Goal: Task Accomplishment & Management: Use online tool/utility

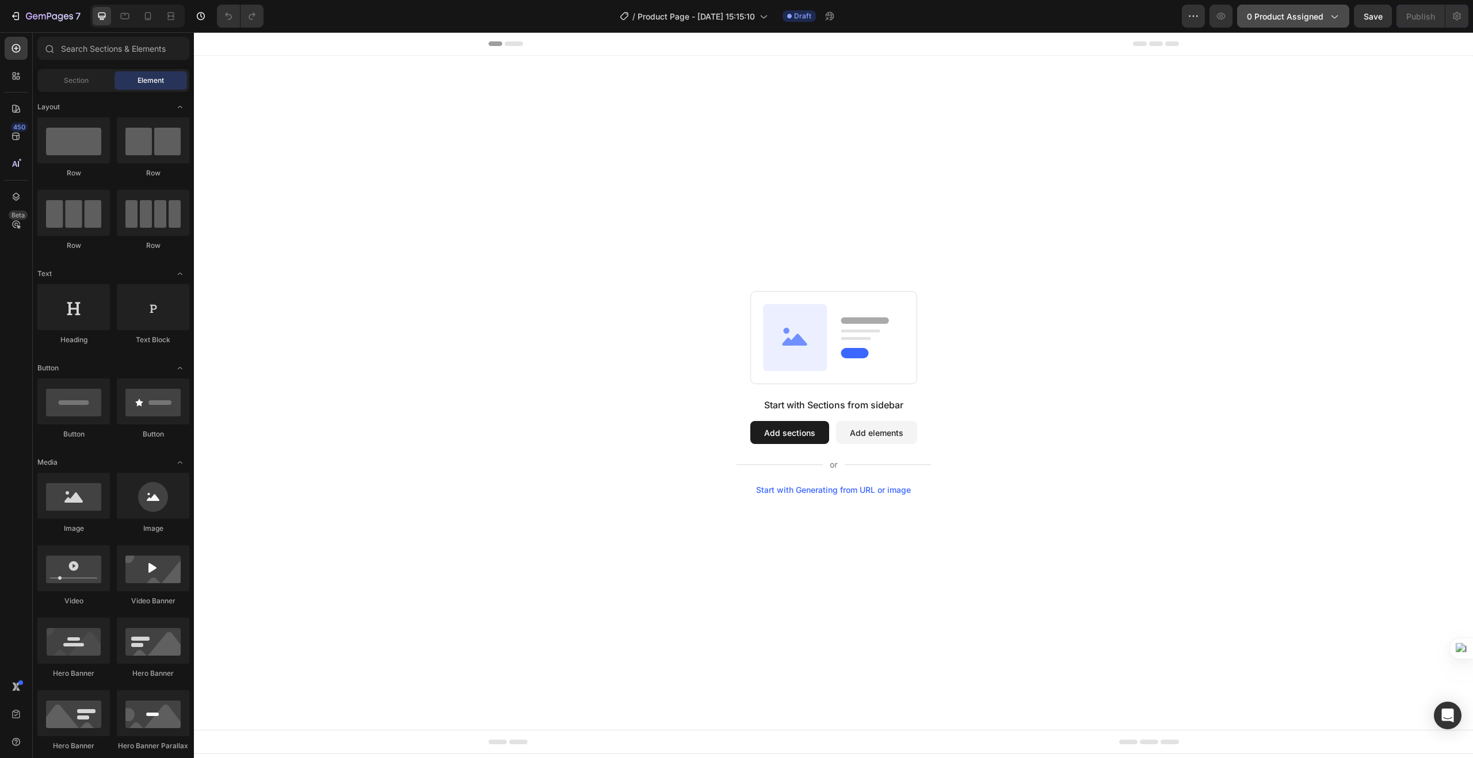
click at [1334, 18] on icon "button" at bounding box center [1334, 16] width 12 height 12
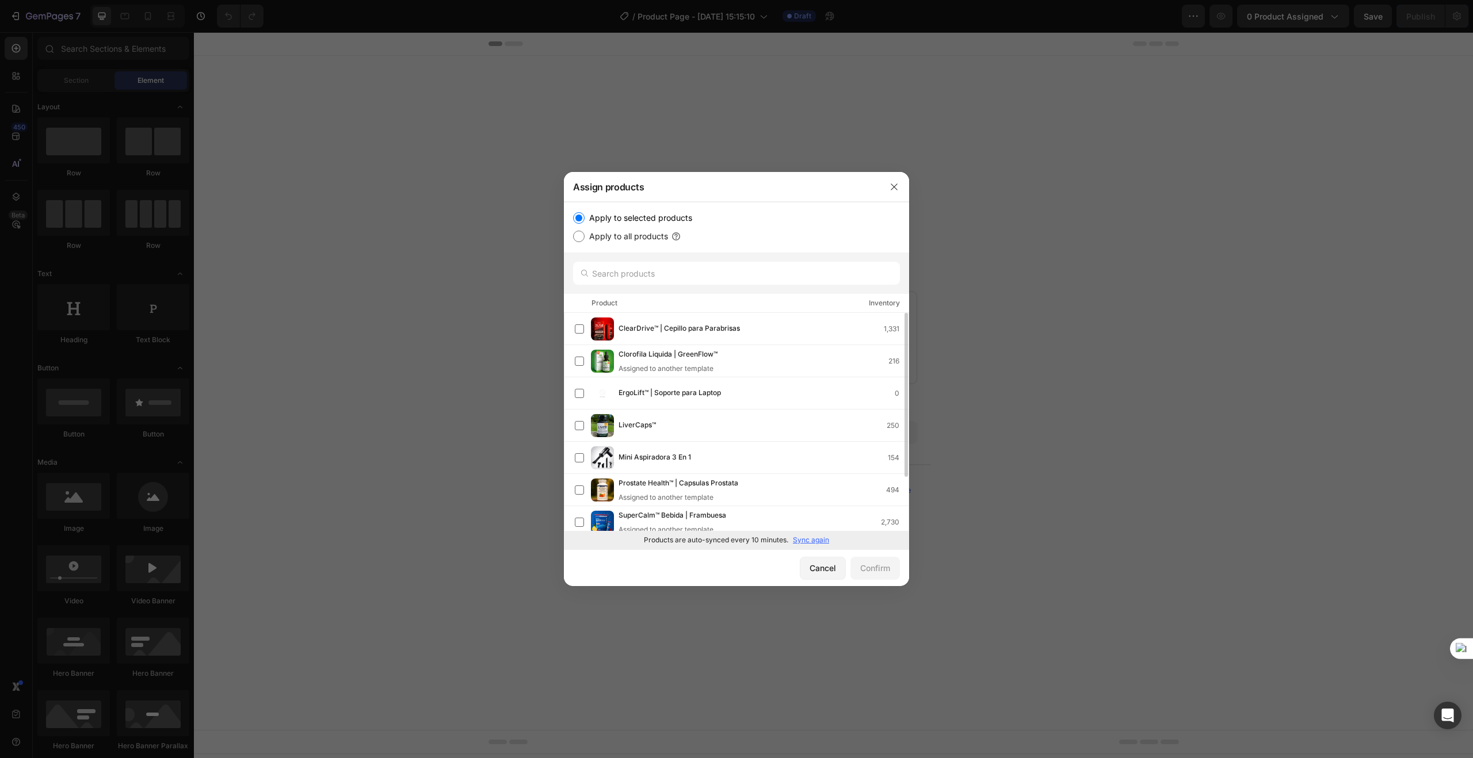
scroll to position [72, 0]
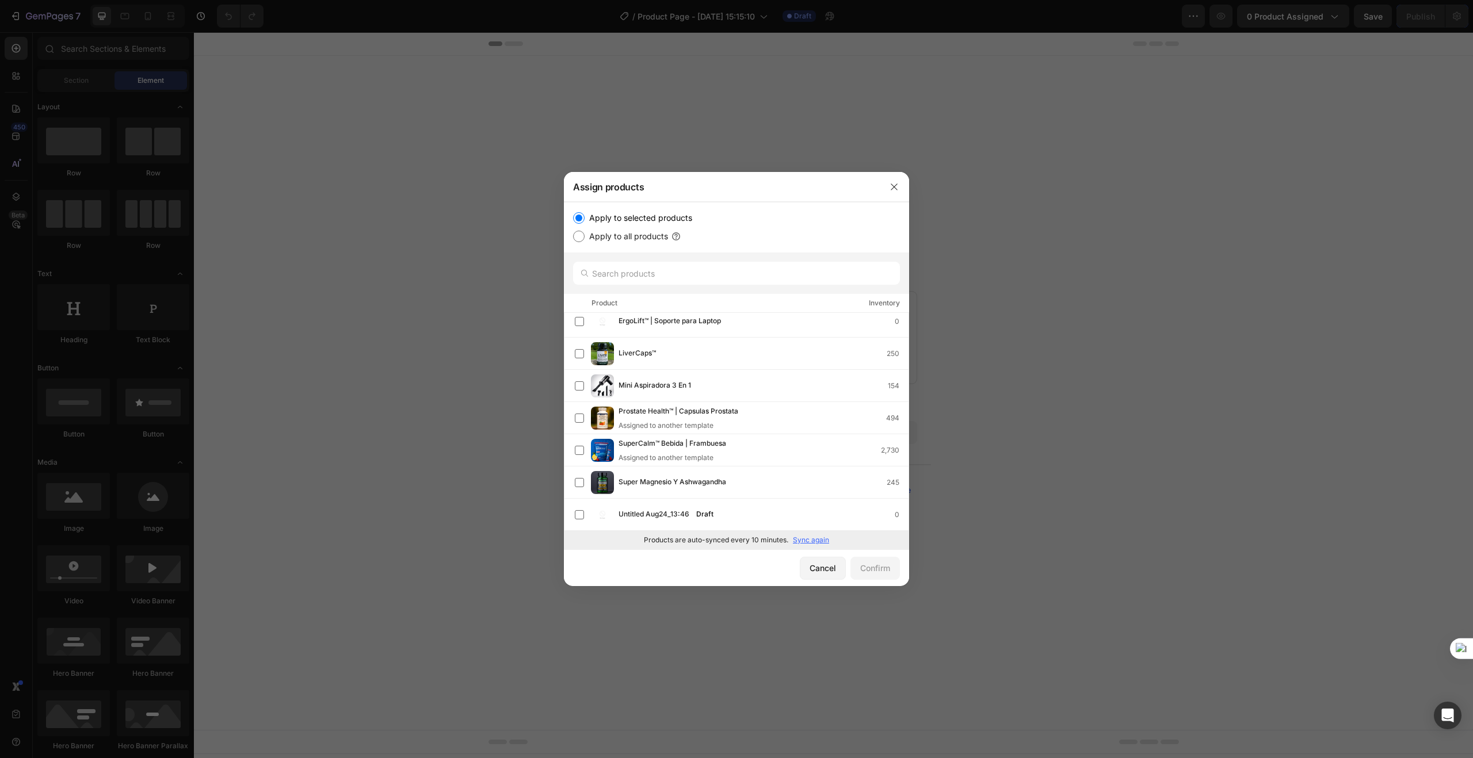
click at [807, 538] on p "Sync again" at bounding box center [811, 540] width 36 height 10
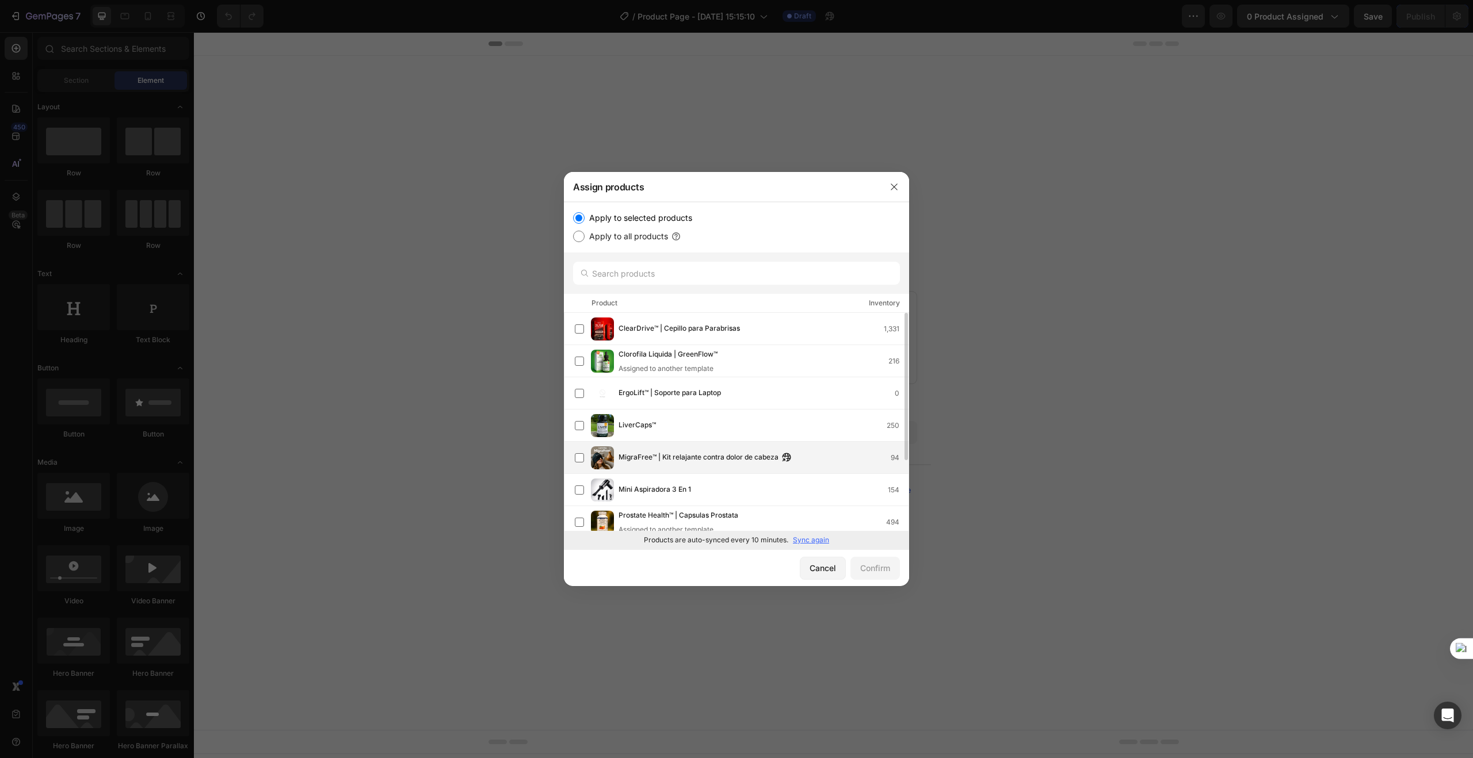
click at [737, 458] on span "MigraFree™ | Kit relajante contra dolor de cabeza" at bounding box center [698, 458] width 160 height 13
click at [874, 571] on div "Confirm" at bounding box center [875, 568] width 30 height 12
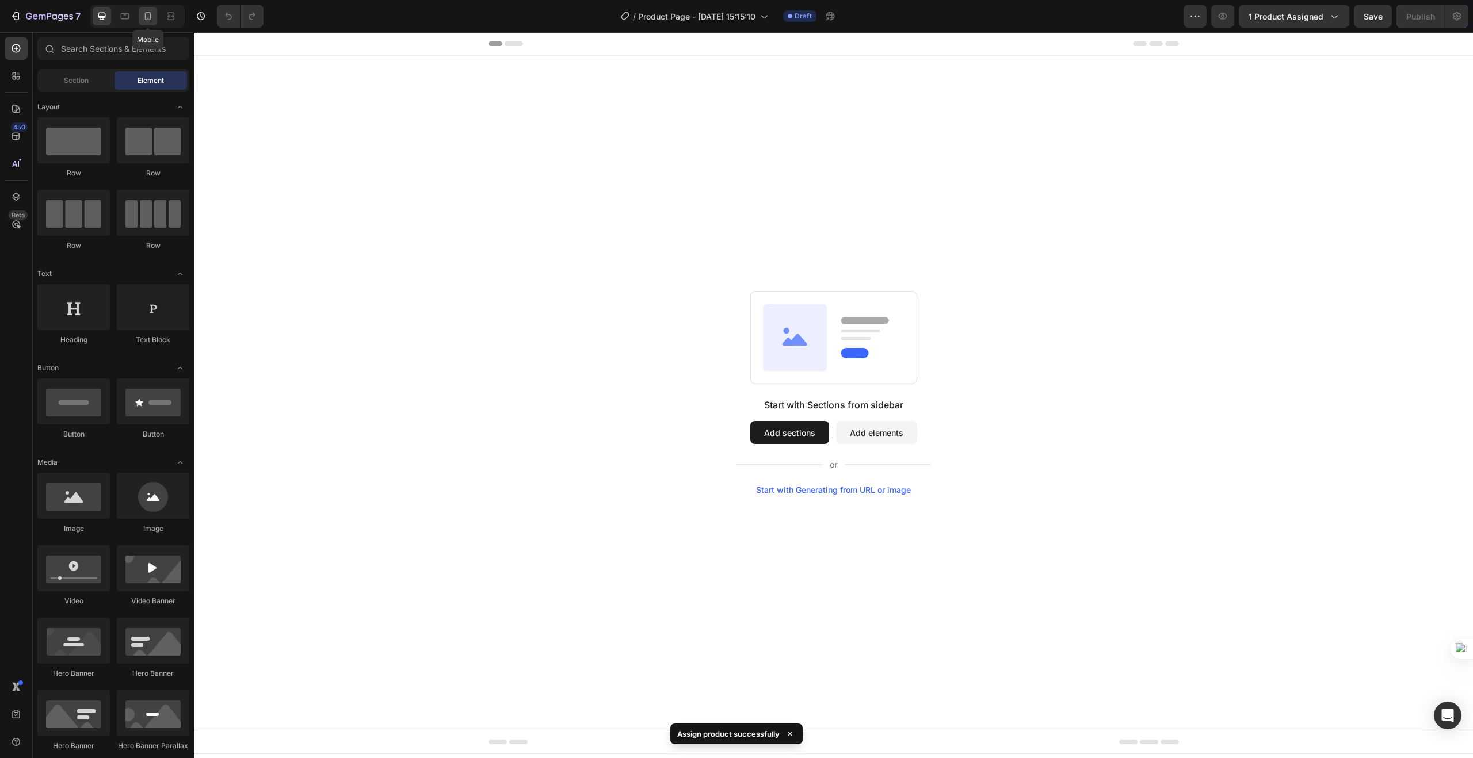
click at [150, 14] on icon at bounding box center [148, 16] width 12 height 12
click at [11, 132] on icon at bounding box center [16, 137] width 12 height 12
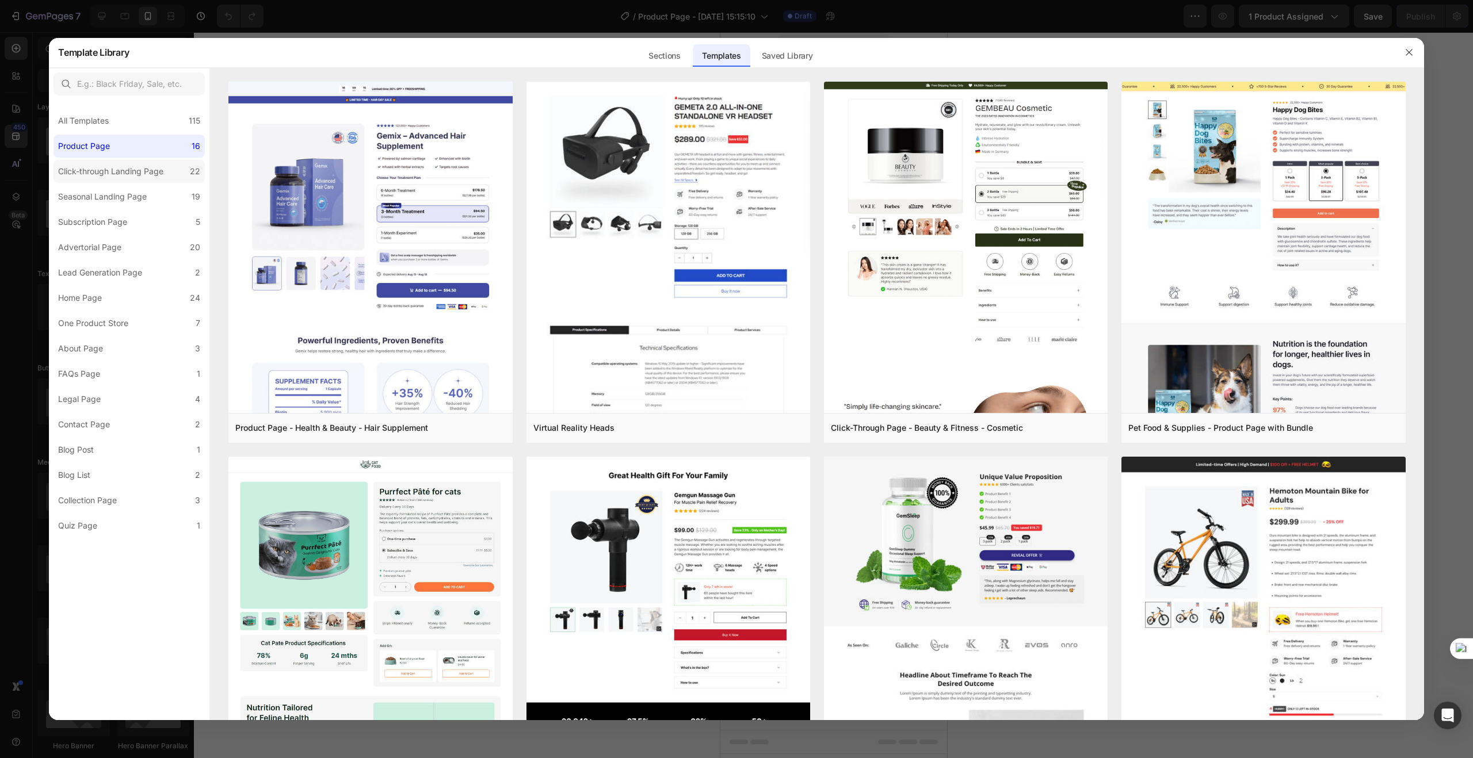
click at [154, 167] on div "Click-through Landing Page" at bounding box center [110, 172] width 105 height 14
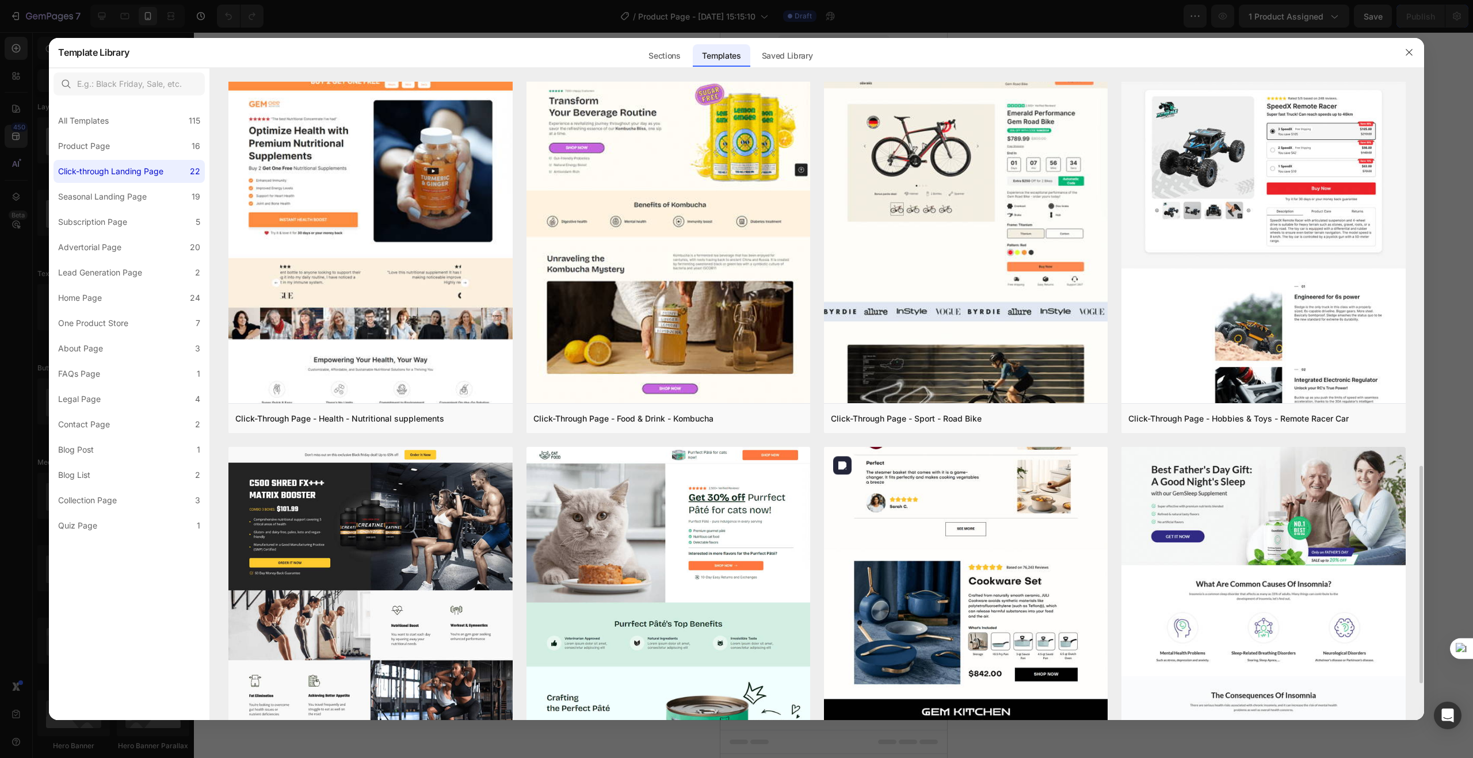
scroll to position [862, 0]
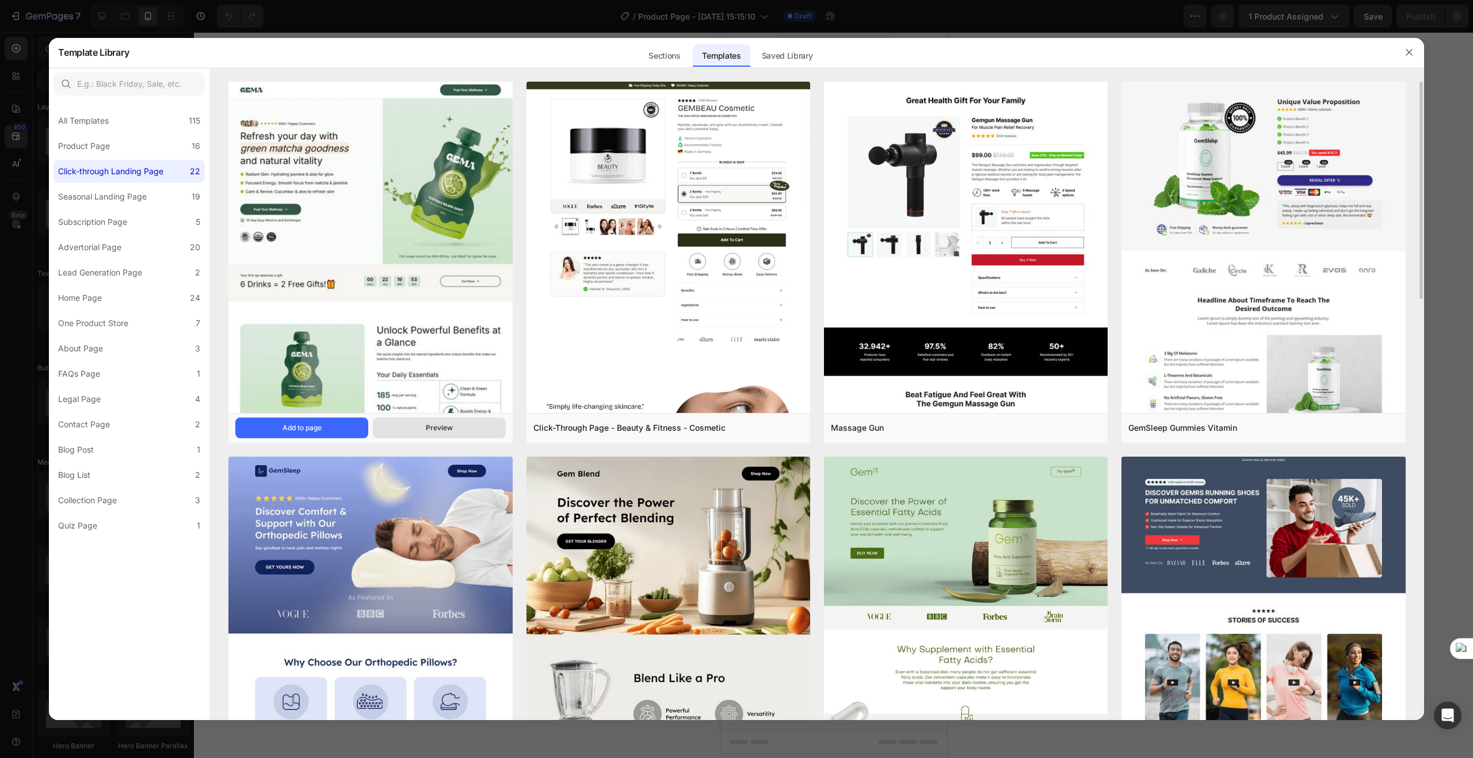
click at [415, 427] on button "Preview" at bounding box center [439, 428] width 133 height 21
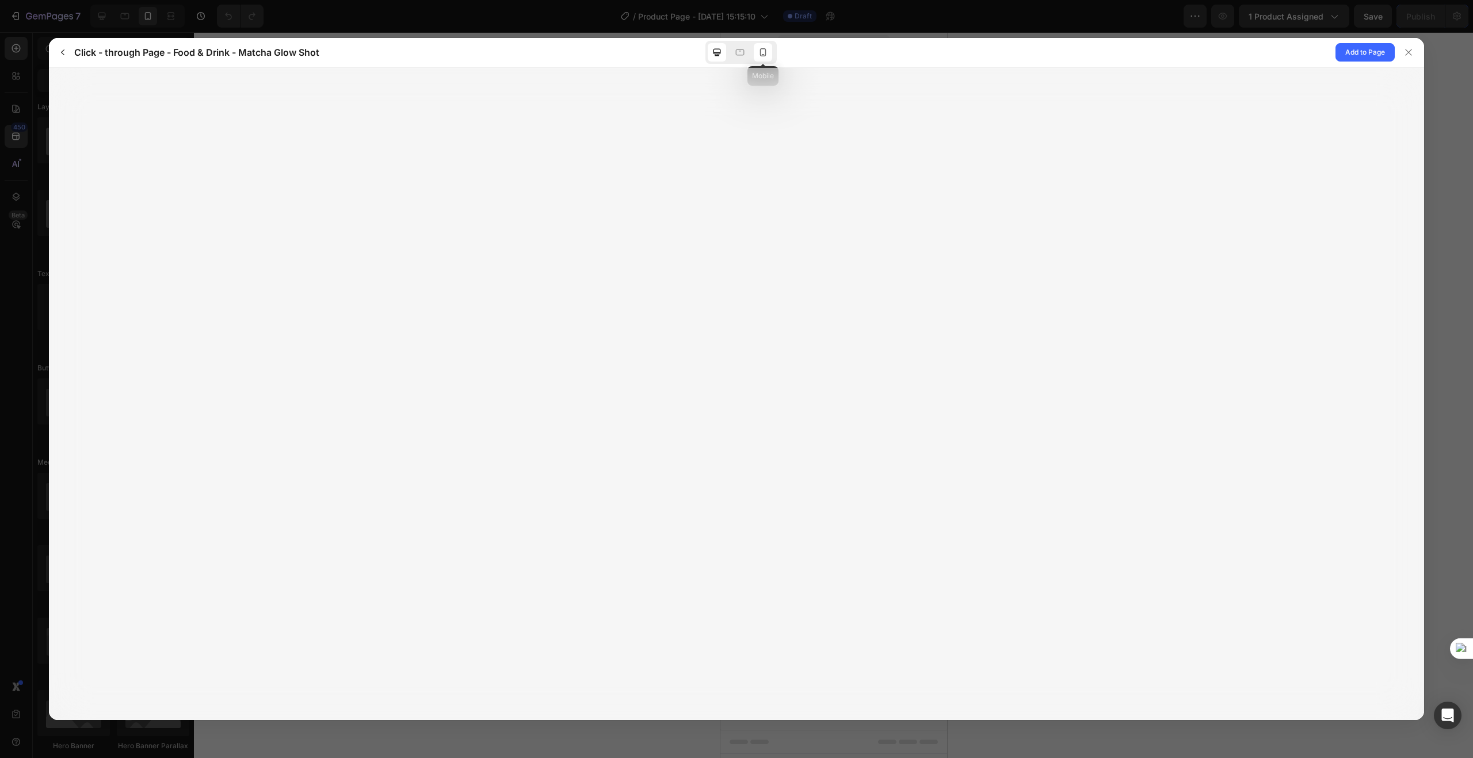
click at [764, 51] on icon at bounding box center [763, 53] width 12 height 12
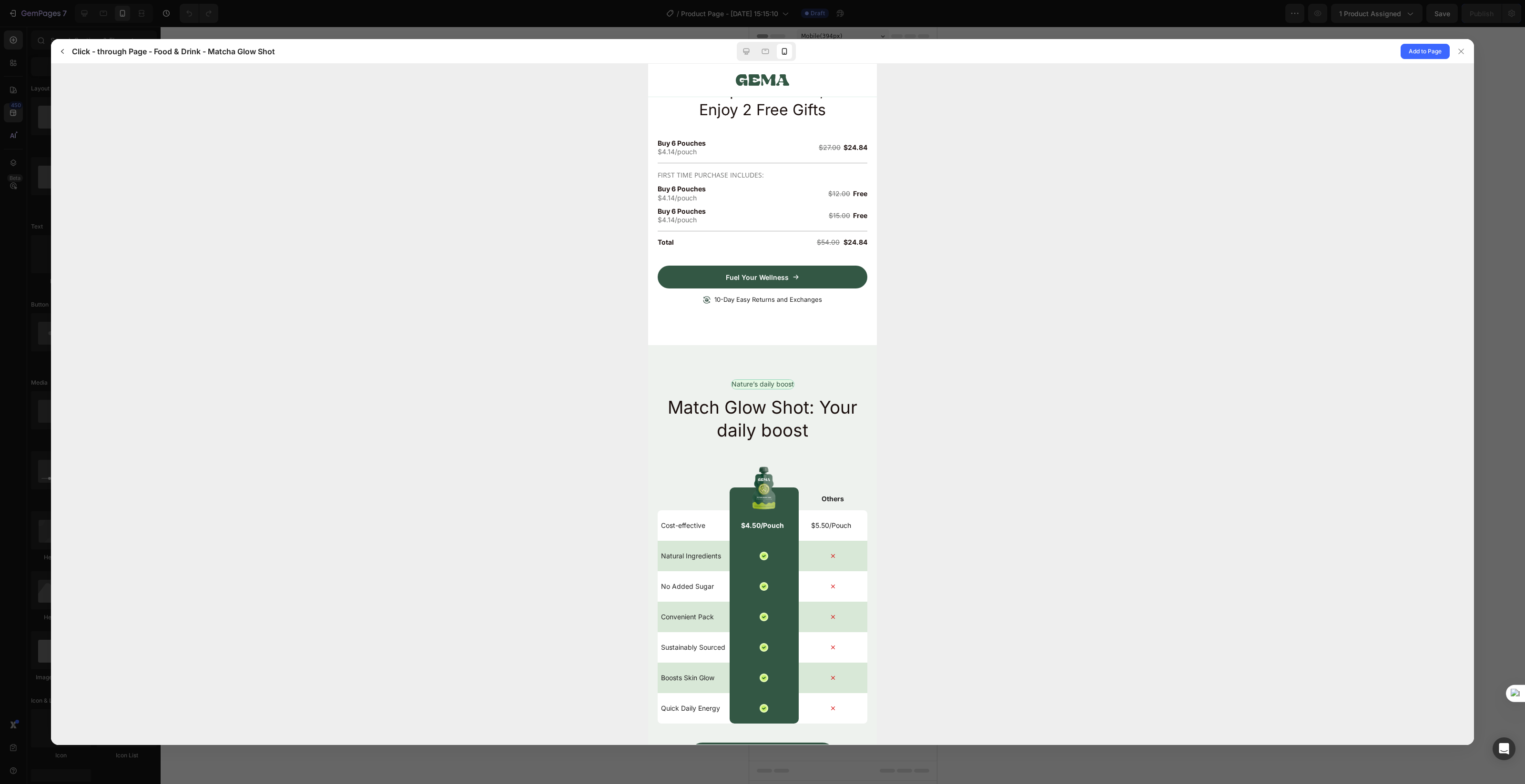
scroll to position [1168, 0]
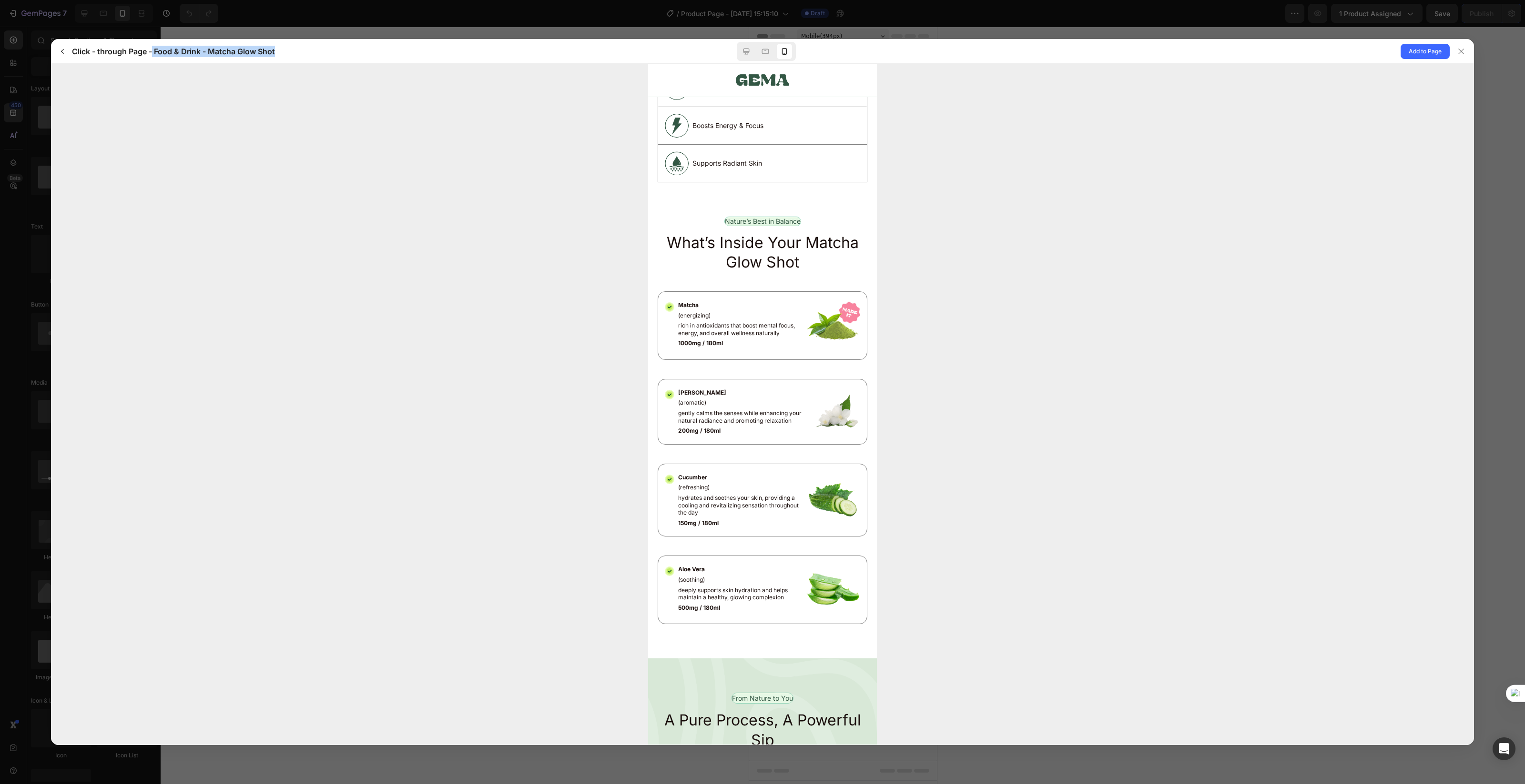
drag, startPoint x: 152, startPoint y: 52, endPoint x: 272, endPoint y: 48, distance: 120.1
click at [326, 53] on div "Click - through Page - Food & Drink - Matcha Glow Shot" at bounding box center [379, 51] width 649 height 15
copy h3 "Food & Drink - Matcha Glow Shot"
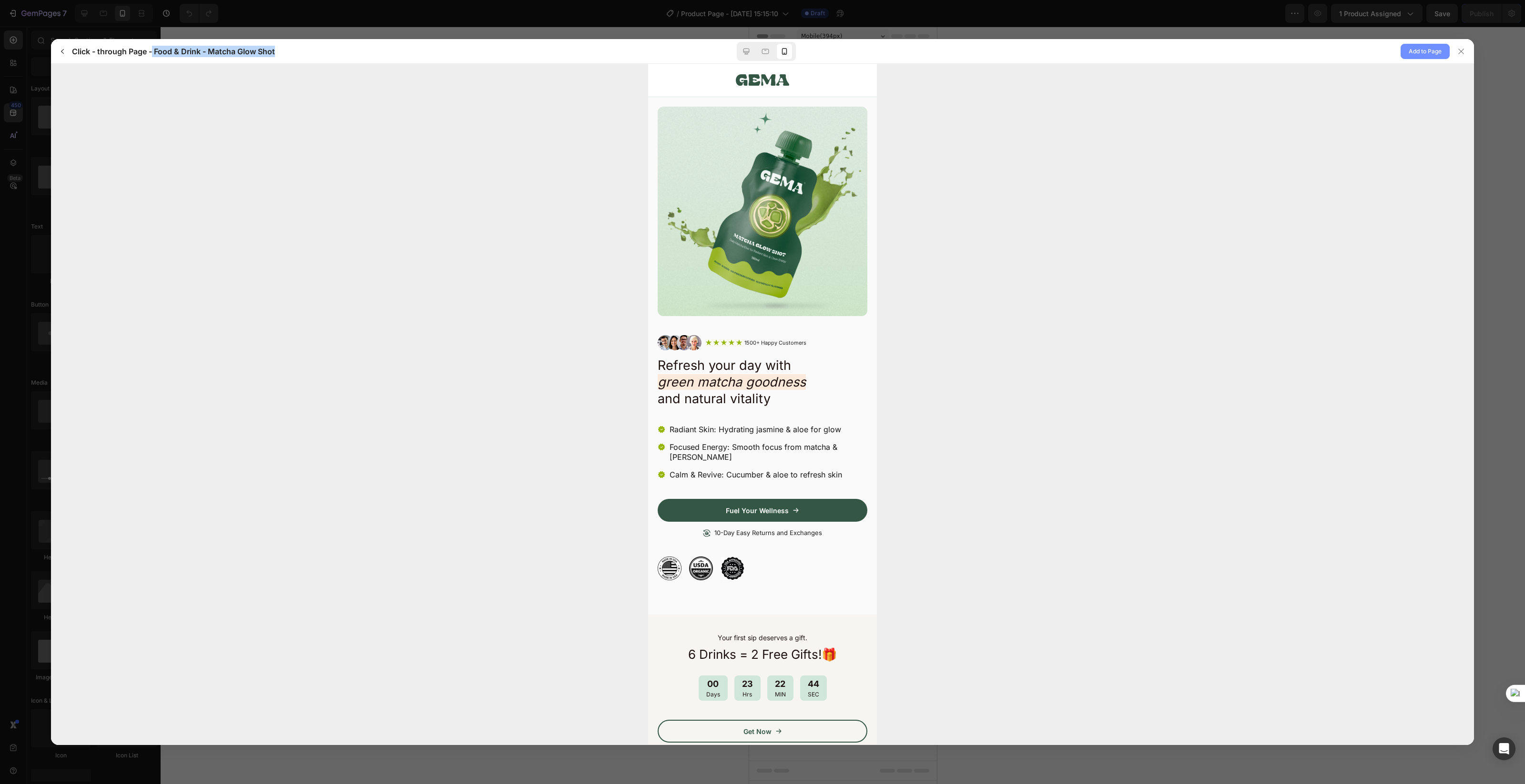
click at [1219, 53] on span "Add to Page" at bounding box center [1426, 51] width 33 height 12
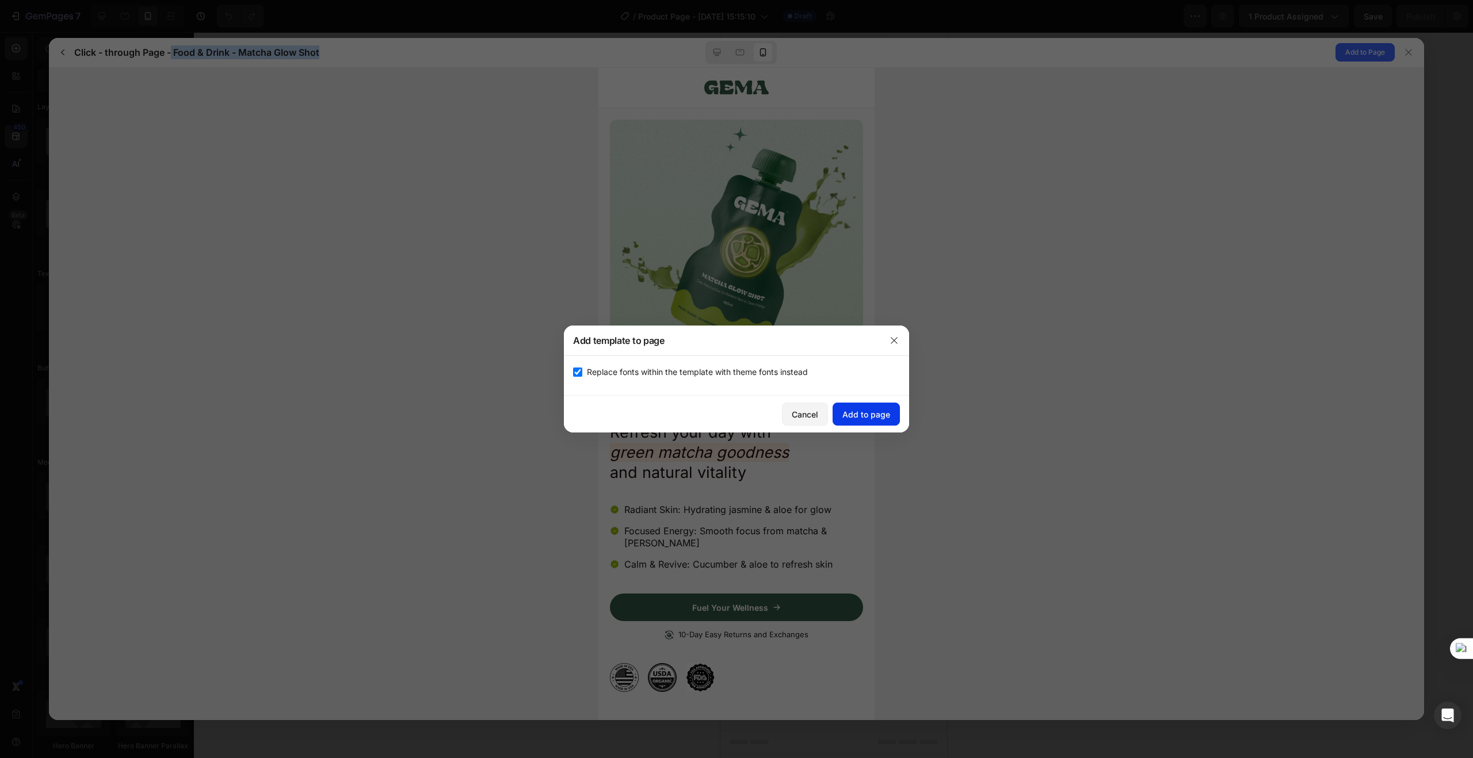
click at [865, 412] on div "Add to page" at bounding box center [866, 414] width 48 height 12
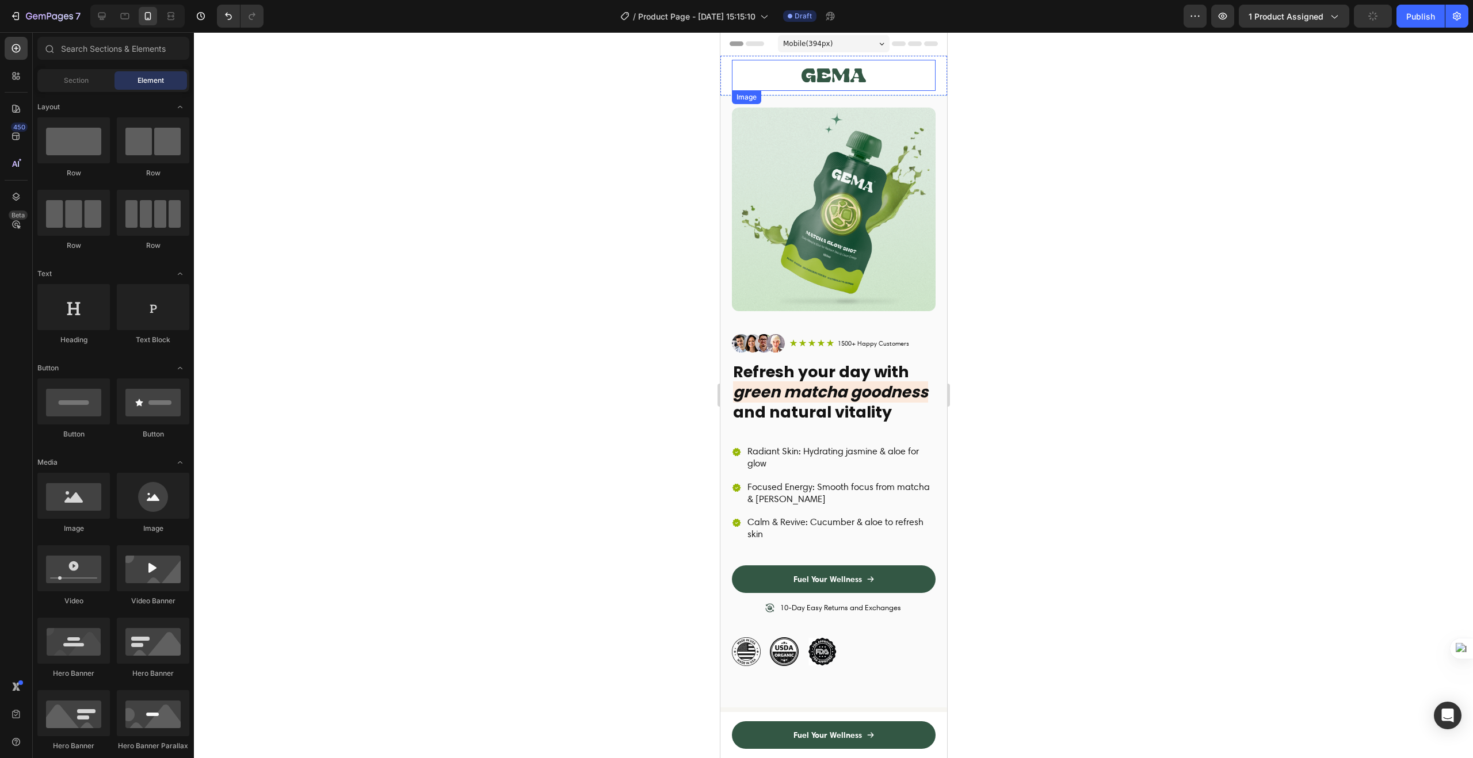
click at [854, 76] on img at bounding box center [833, 75] width 65 height 31
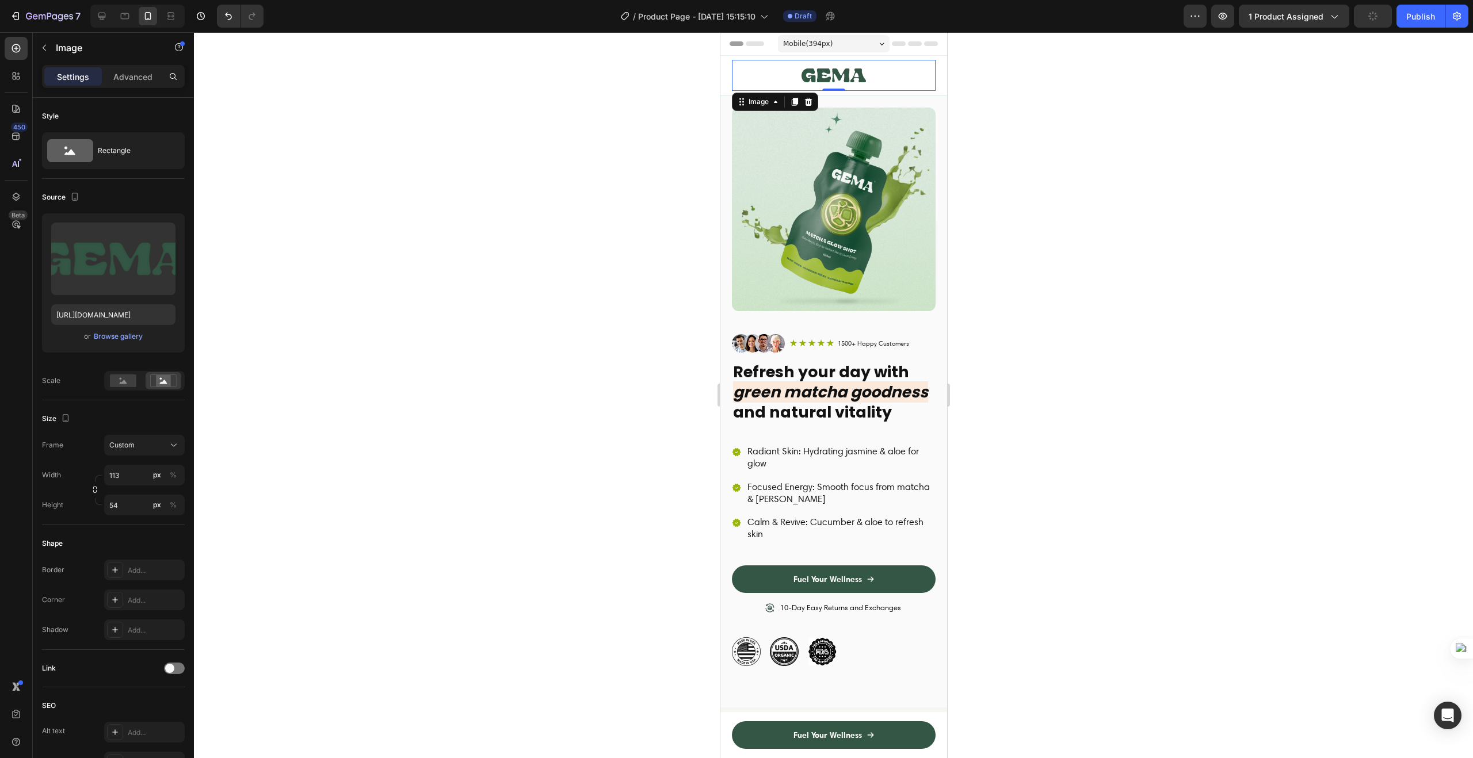
click at [682, 251] on div at bounding box center [833, 395] width 1279 height 726
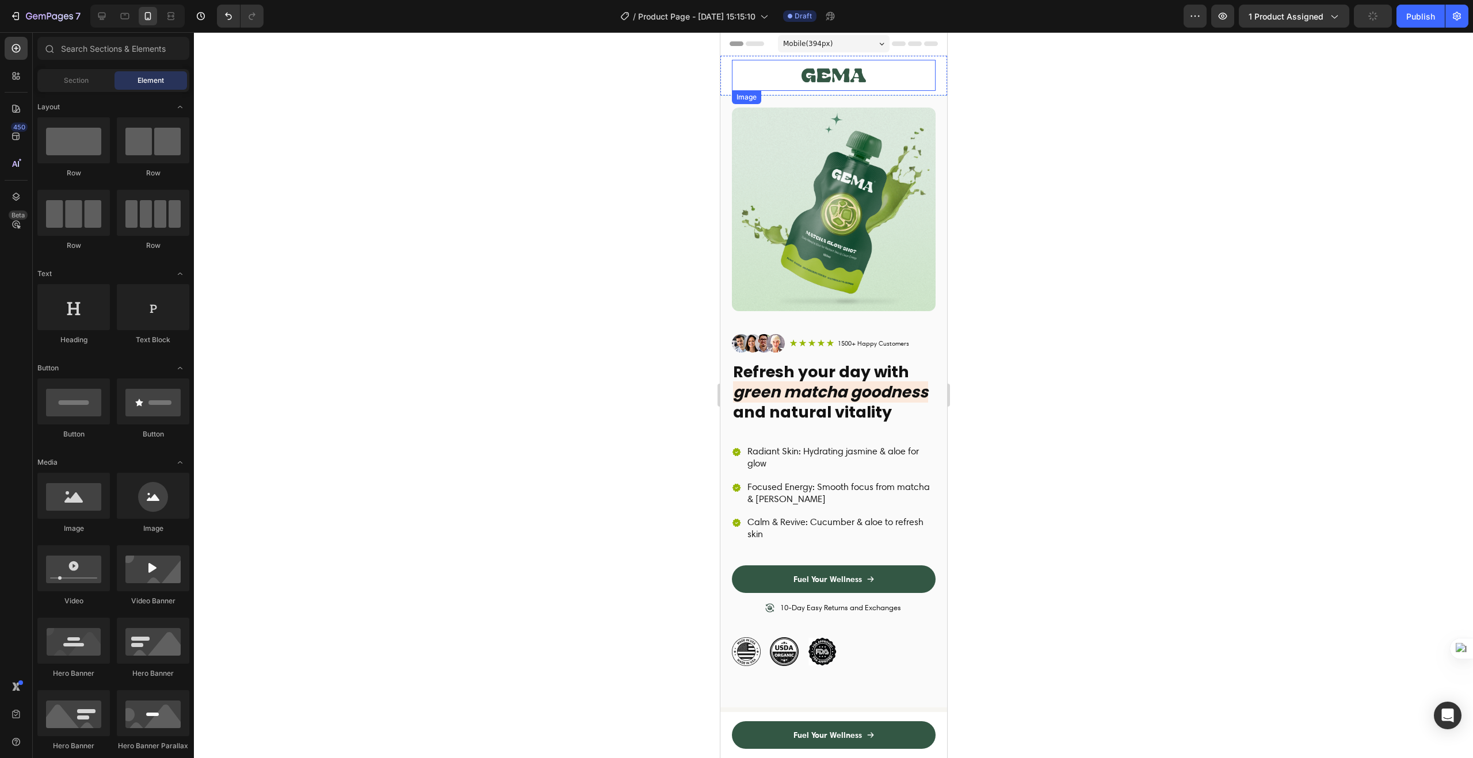
click at [801, 79] on img at bounding box center [833, 75] width 65 height 31
click at [1023, 89] on div at bounding box center [833, 395] width 1279 height 726
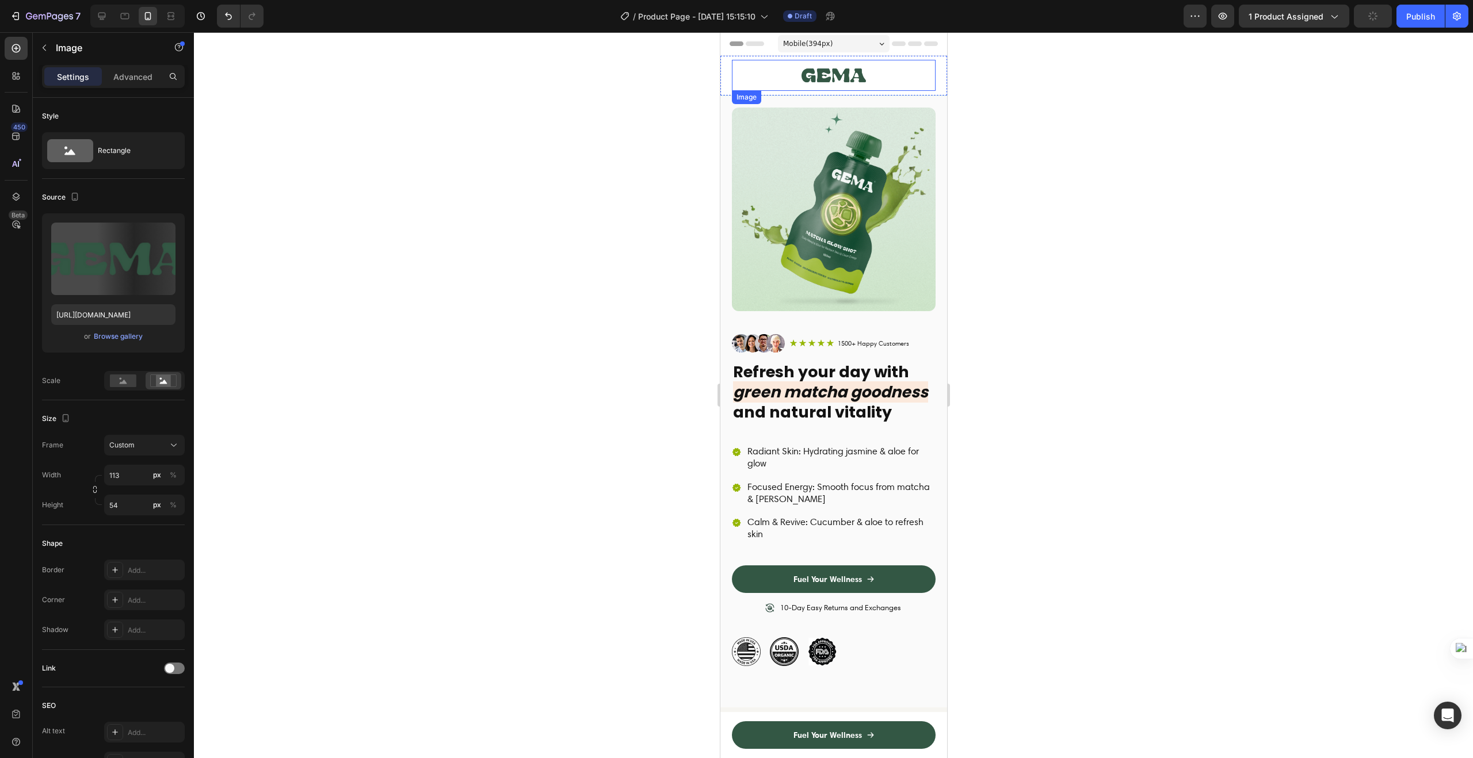
click at [822, 78] on img at bounding box center [833, 75] width 65 height 31
click at [1033, 97] on div at bounding box center [833, 395] width 1279 height 726
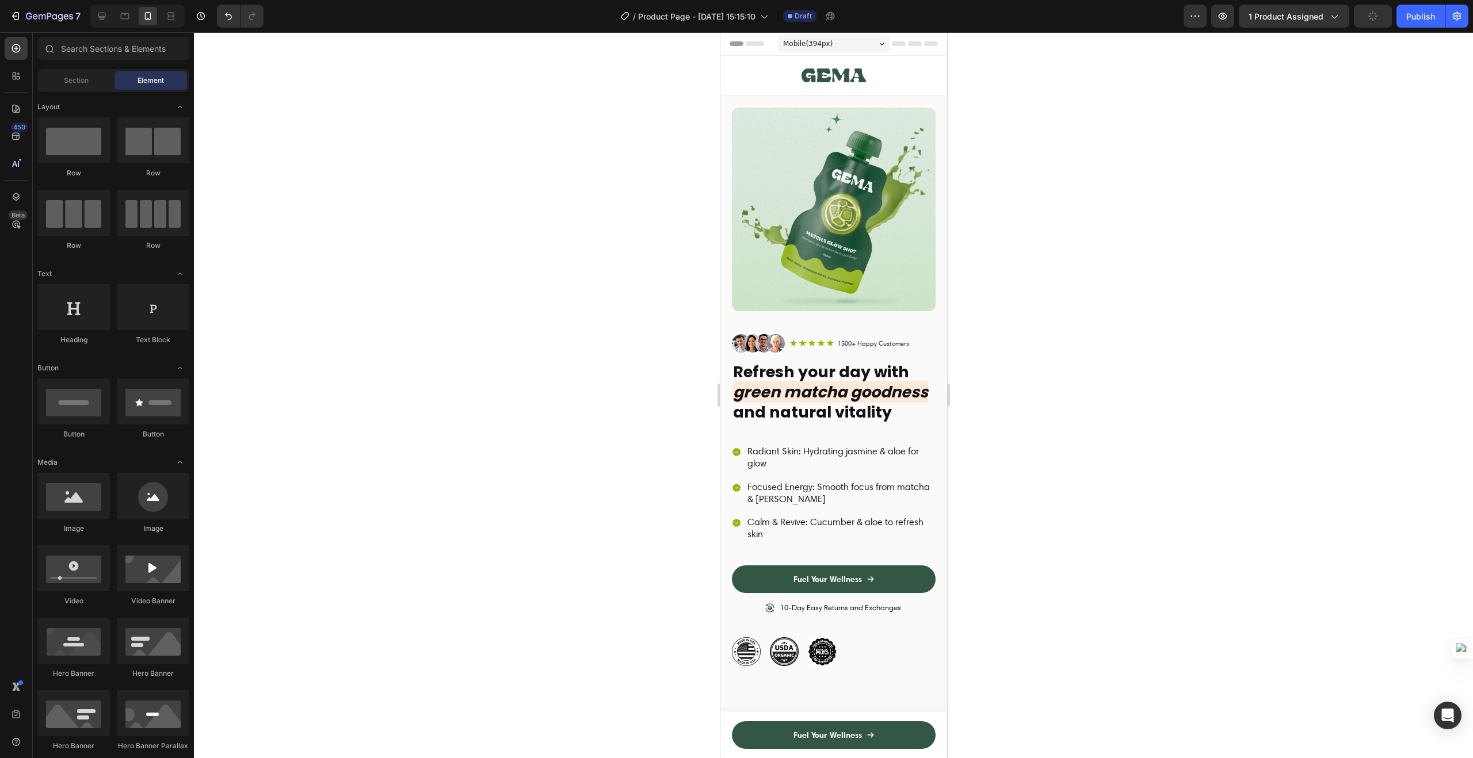
click at [701, 356] on div at bounding box center [833, 395] width 1279 height 726
